Goal: Download file/media

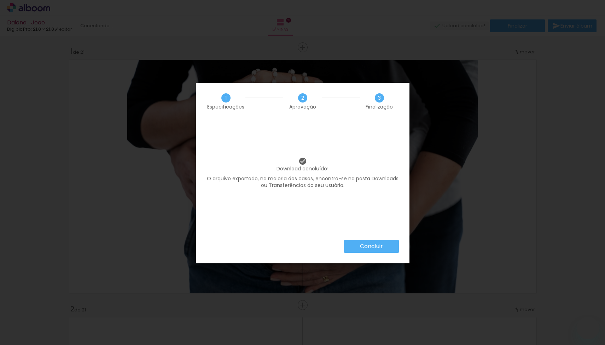
click at [0, 0] on slot "Concluir" at bounding box center [0, 0] width 0 height 0
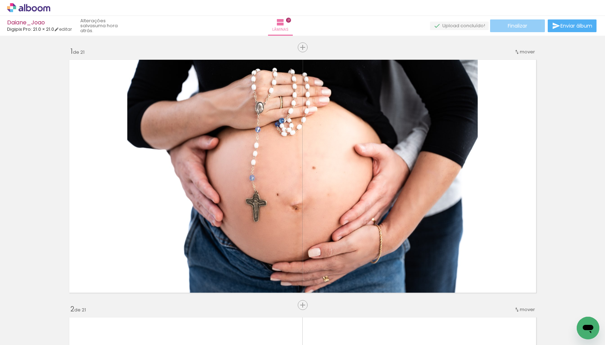
click at [511, 25] on span "Finalizar" at bounding box center [517, 25] width 19 height 5
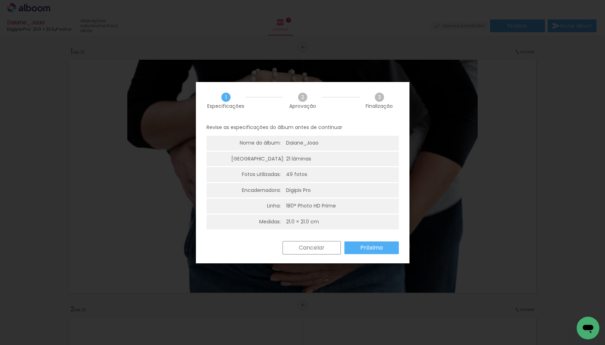
click at [365, 239] on div "Revise as especificações do álbum antes de continuar Nome do álbum: [PERSON_NAM…" at bounding box center [303, 180] width 214 height 122
click at [0, 0] on slot "Próximo" at bounding box center [0, 0] width 0 height 0
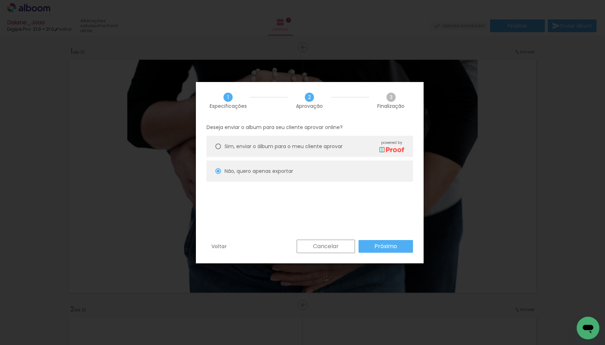
click at [0, 0] on slot "Próximo" at bounding box center [0, 0] width 0 height 0
type input "Baixa"
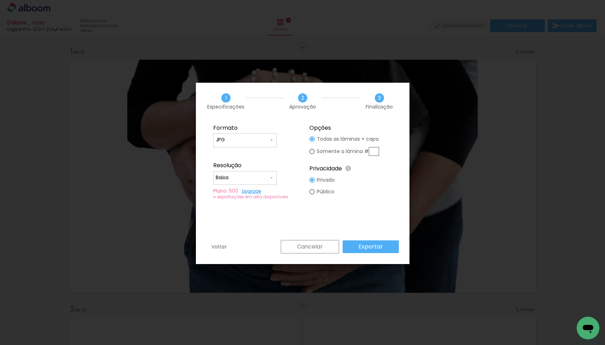
click at [260, 141] on input "JPG" at bounding box center [242, 140] width 53 height 7
click at [260, 166] on paper-item "PDF/X-3:2002" at bounding box center [245, 167] width 64 height 14
type input "PDF/X-3:2002"
click at [267, 178] on input "Baixa" at bounding box center [242, 177] width 53 height 7
click at [0, 0] on slot "Alta, 300 DPI" at bounding box center [0, 0] width 0 height 0
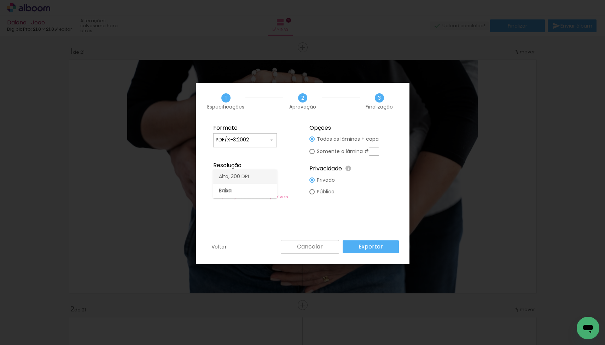
type input "Alta, 300 DPI"
click at [358, 247] on paper-button "Exportar" at bounding box center [371, 247] width 56 height 13
